Goal: Manage account settings

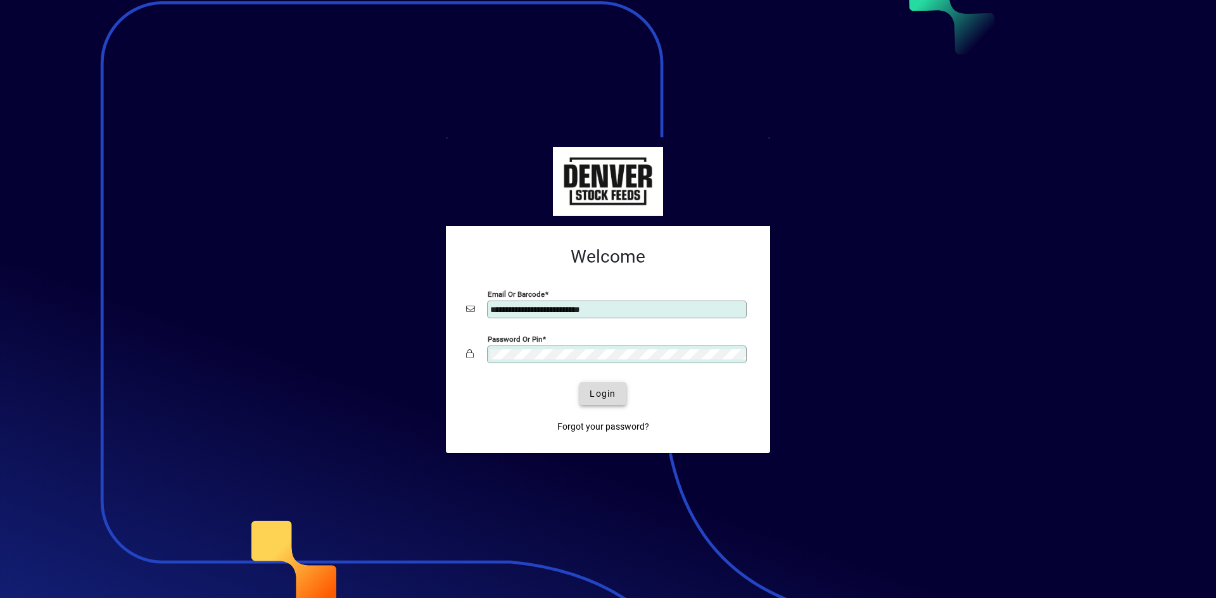
click at [611, 392] on span "Login" at bounding box center [603, 394] width 26 height 13
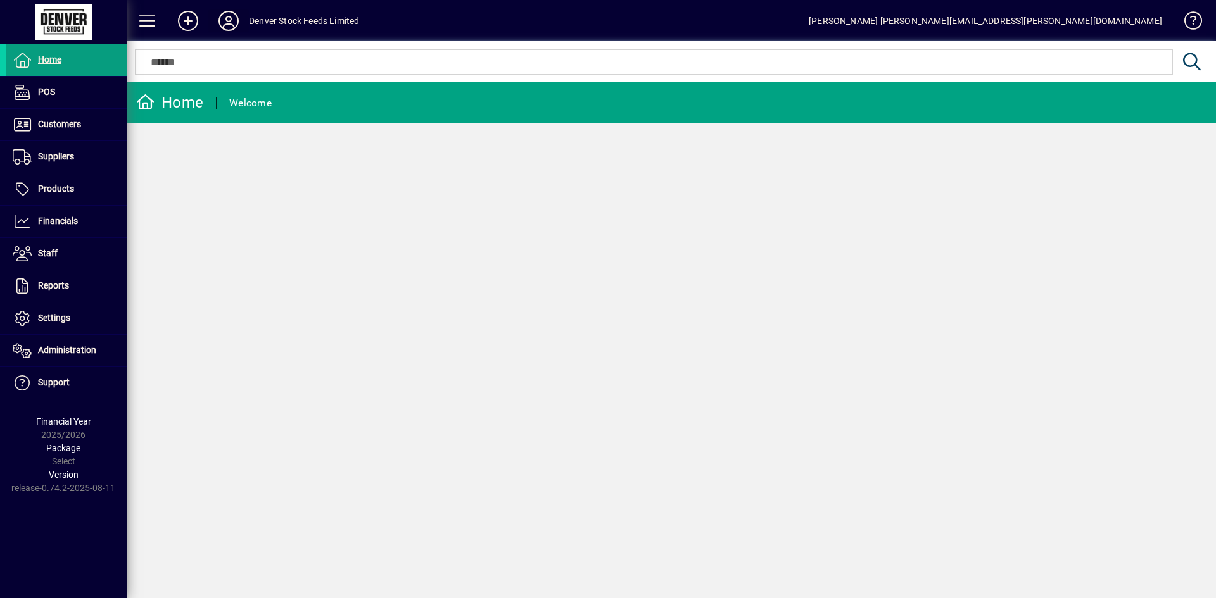
click at [233, 15] on icon at bounding box center [228, 21] width 25 height 20
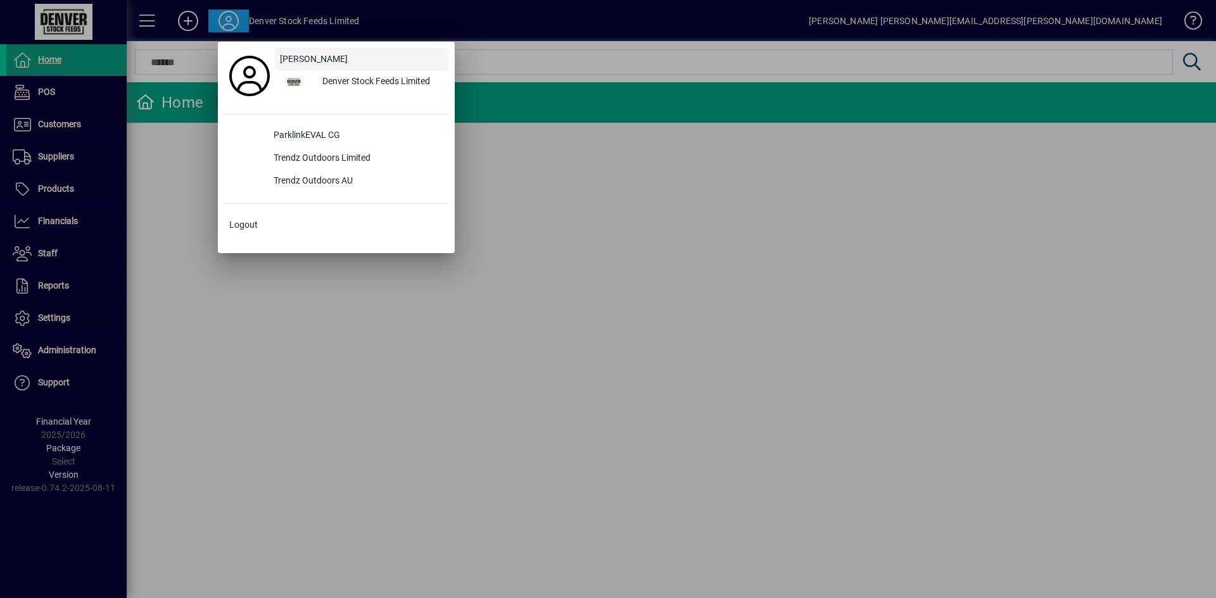
click at [311, 55] on span "[PERSON_NAME]" at bounding box center [314, 59] width 68 height 13
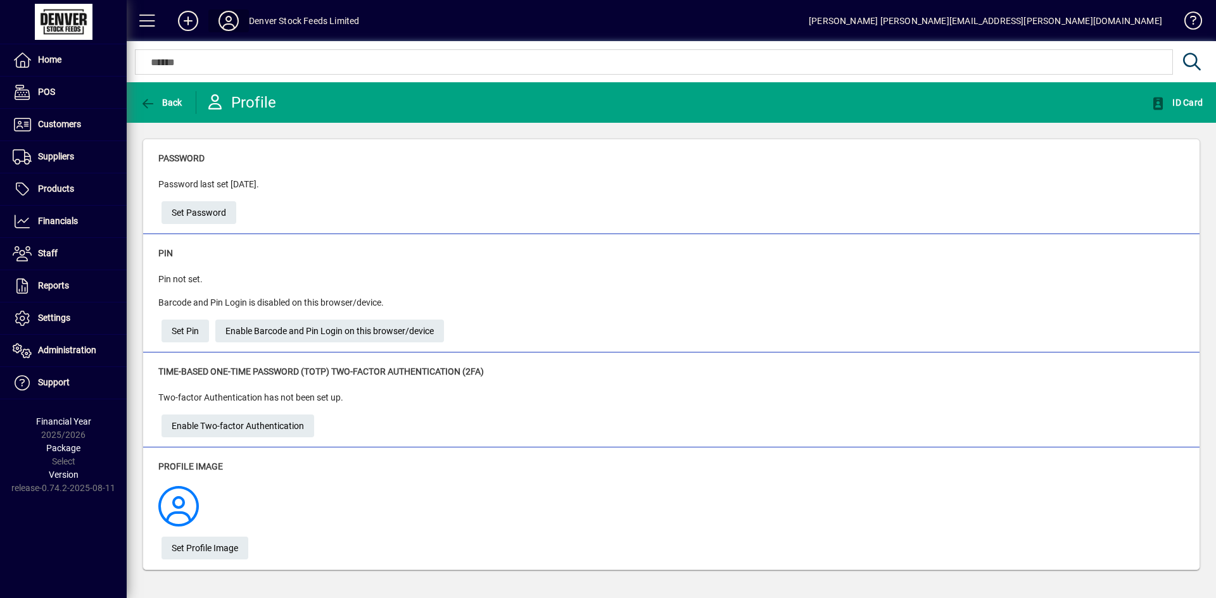
click at [224, 18] on icon at bounding box center [228, 21] width 25 height 20
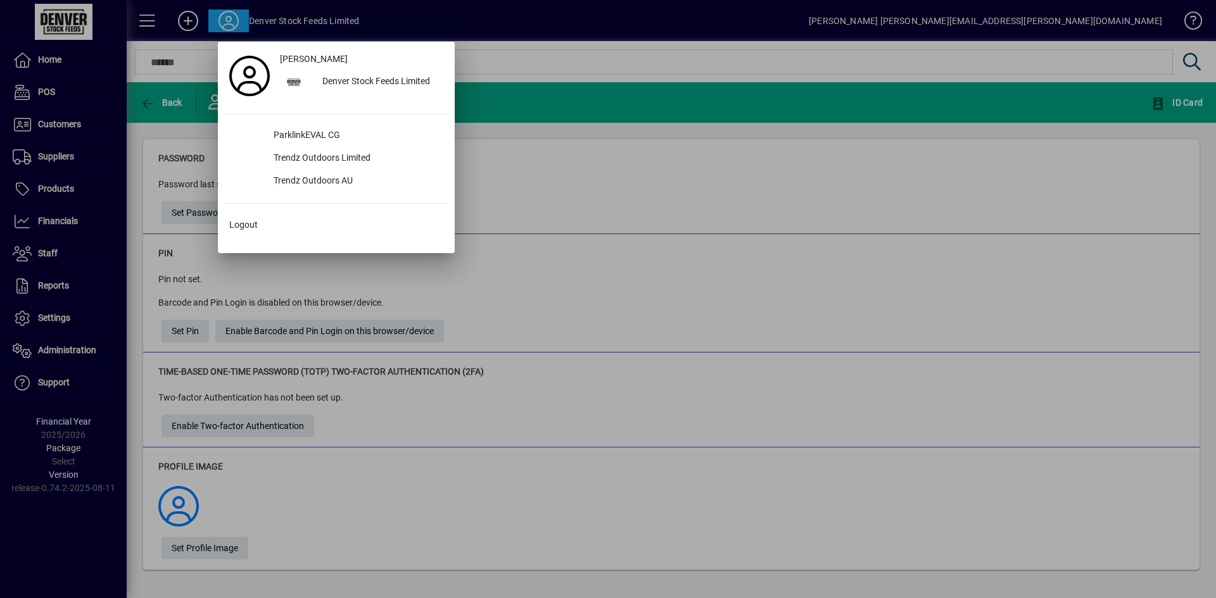
click at [98, 81] on div at bounding box center [608, 299] width 1216 height 598
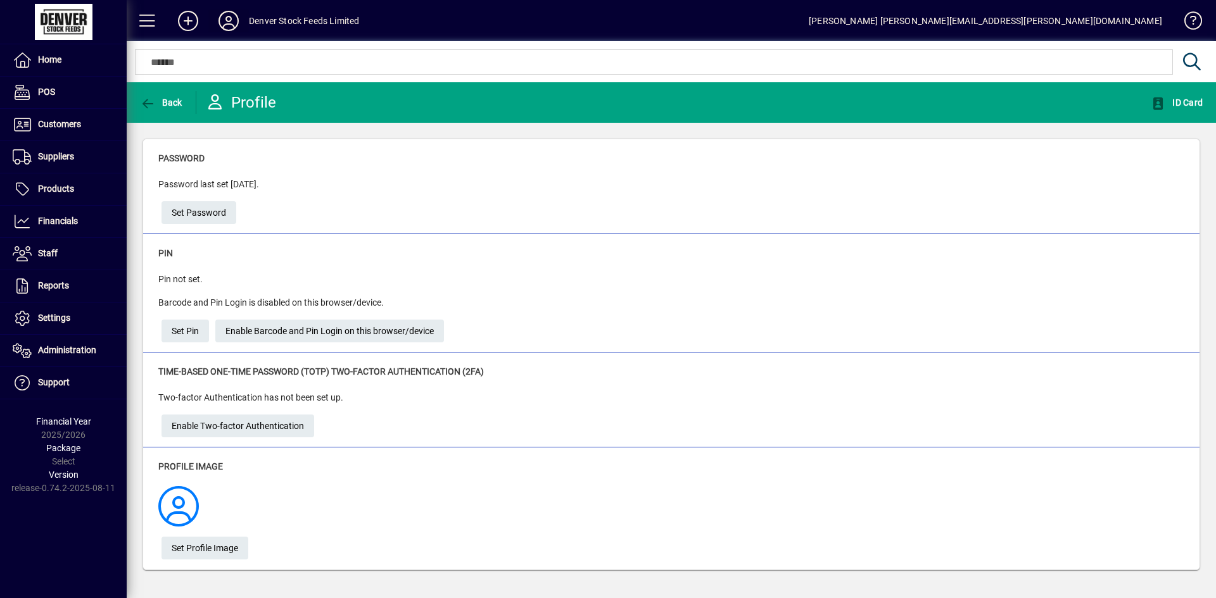
click at [225, 23] on icon at bounding box center [228, 21] width 25 height 20
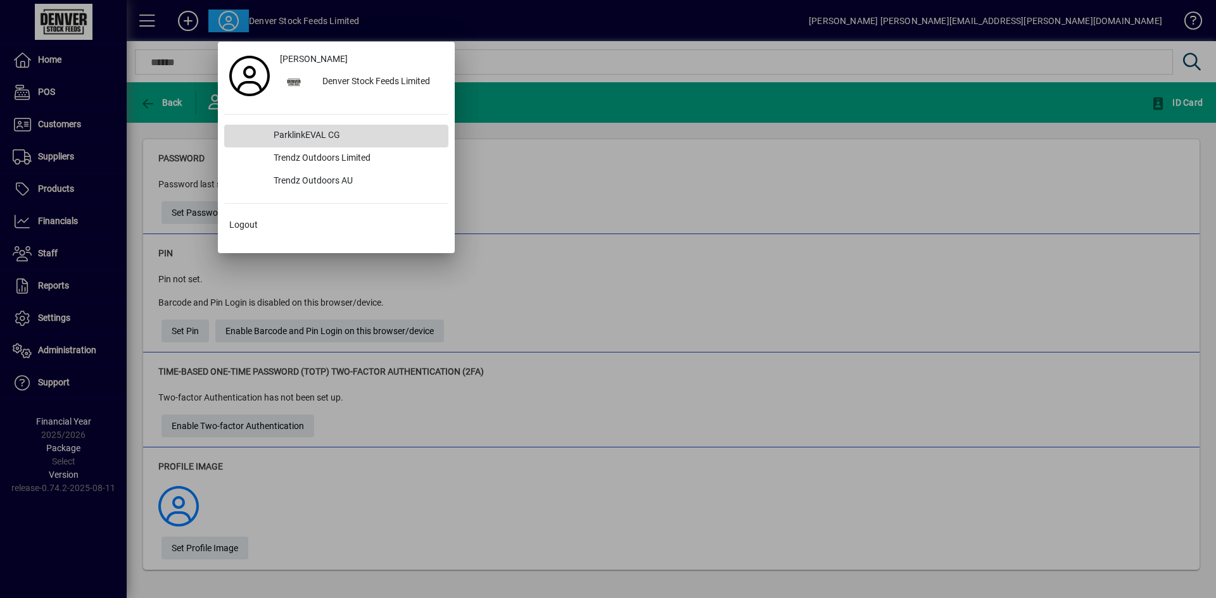
click at [324, 139] on div "ParklinkEVAL CG" at bounding box center [355, 136] width 185 height 23
